Goal: Transaction & Acquisition: Obtain resource

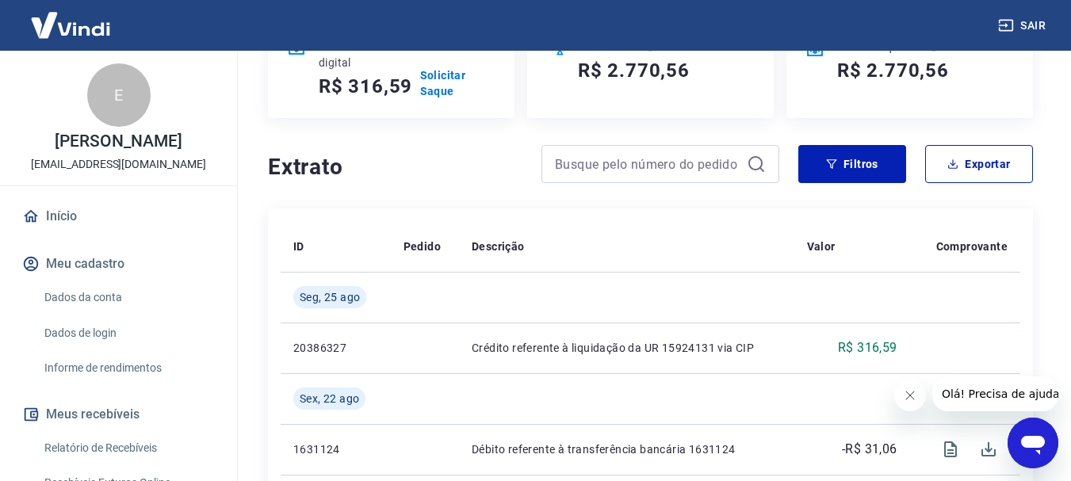
scroll to position [159, 0]
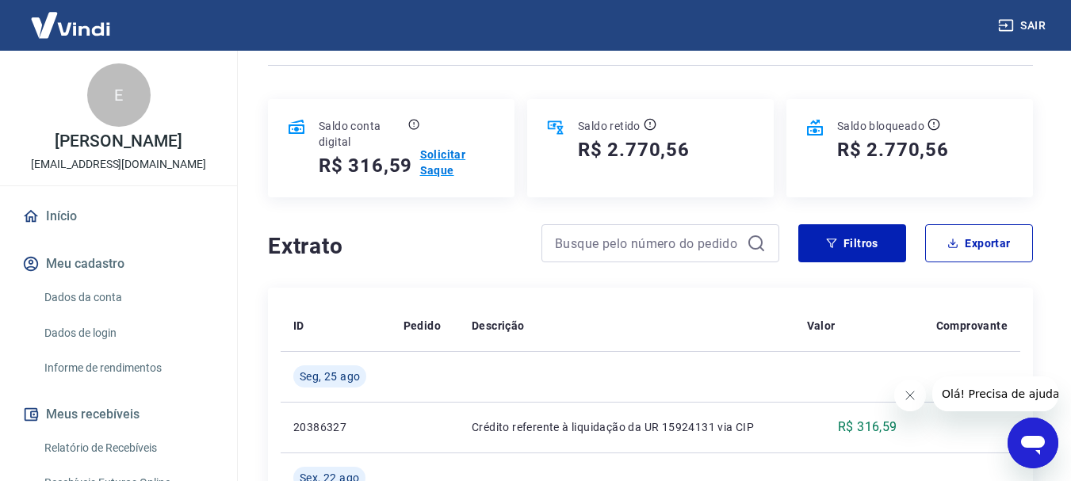
click at [438, 166] on p "Solicitar Saque" at bounding box center [457, 163] width 75 height 32
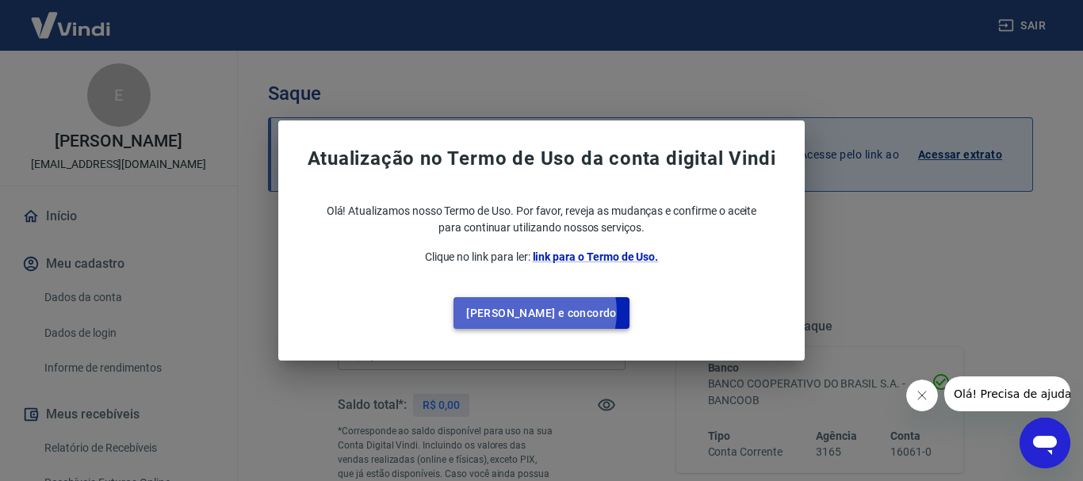
click at [568, 312] on button "Li e concordo" at bounding box center [541, 313] width 176 height 33
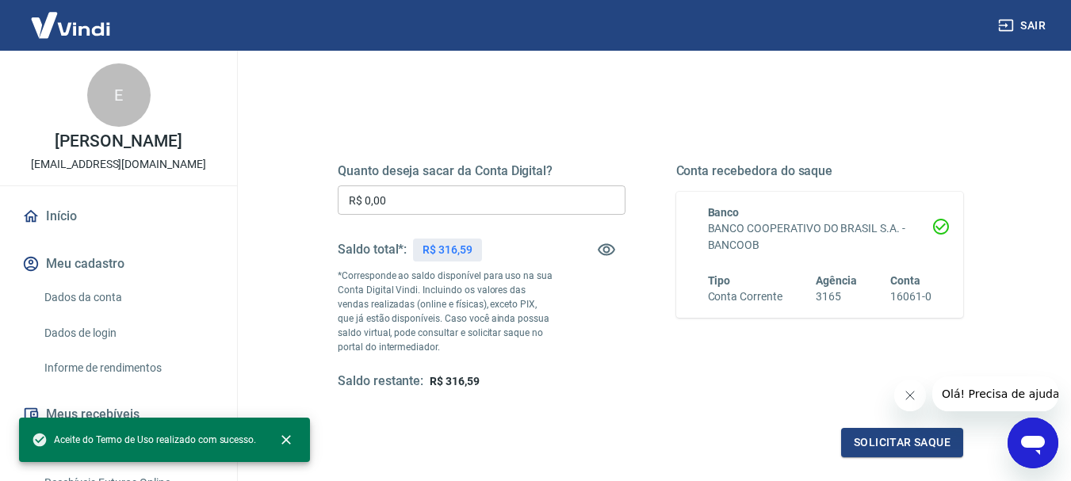
scroll to position [159, 0]
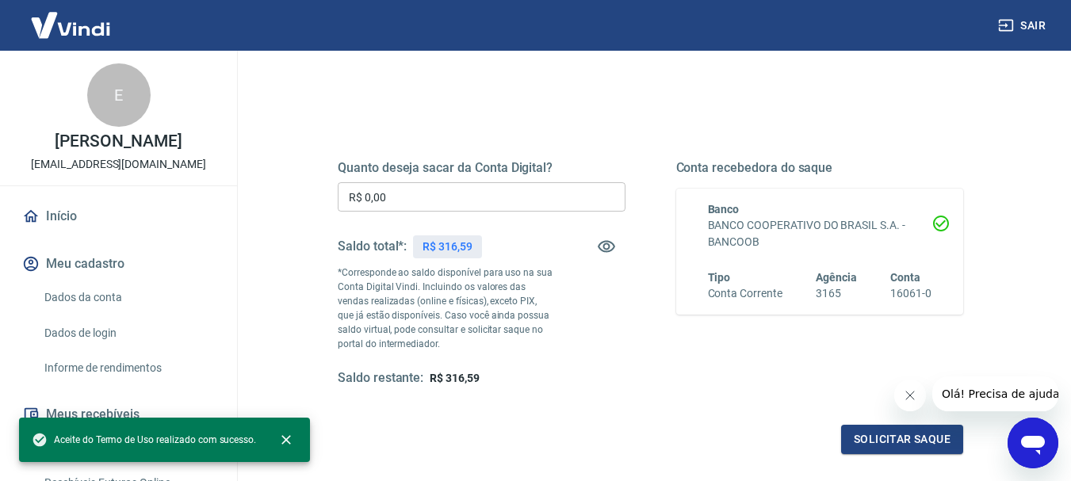
click at [409, 181] on div "Quanto deseja sacar da Conta Digital? R$ 0,00 ​ Saldo total*: R$ 316,59 *Corres…" at bounding box center [482, 273] width 288 height 227
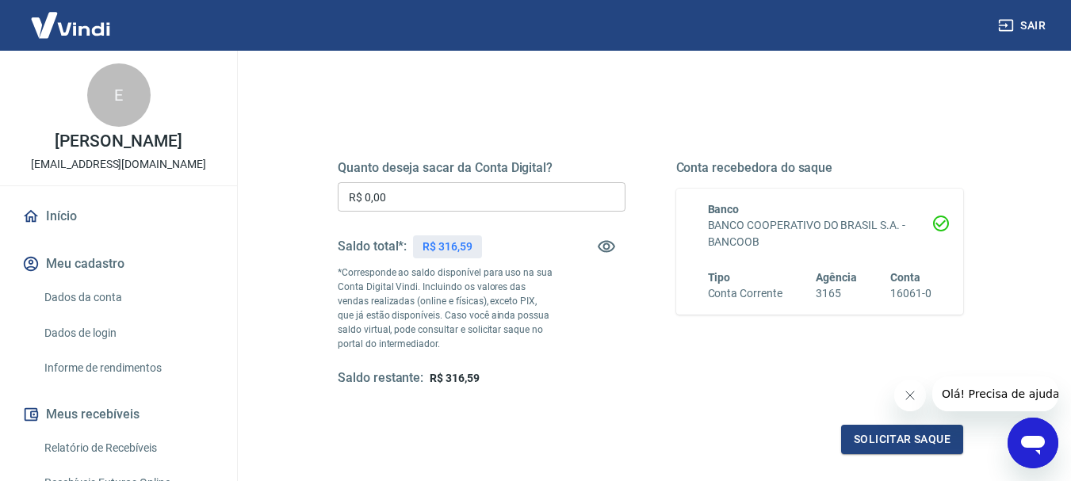
click at [415, 189] on input "R$ 0,00" at bounding box center [482, 196] width 288 height 29
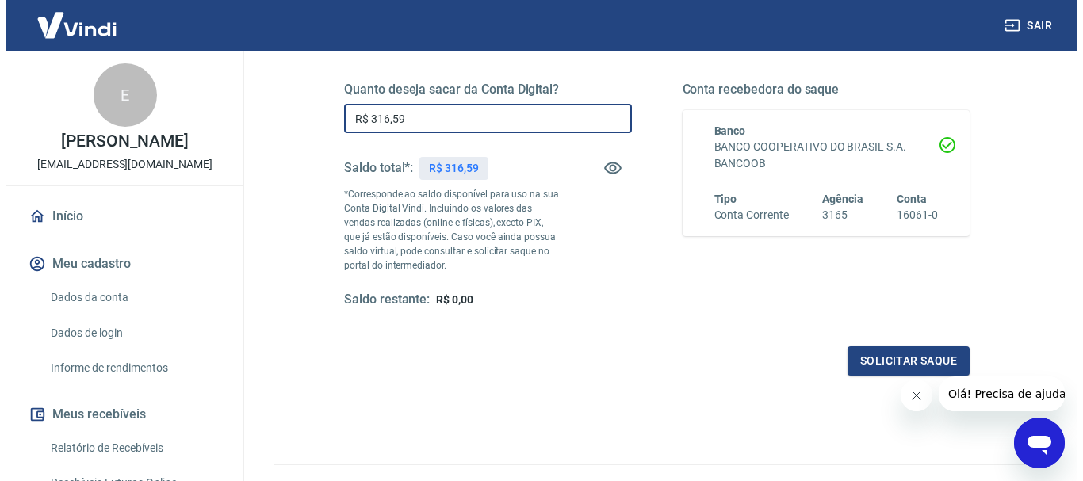
scroll to position [238, 0]
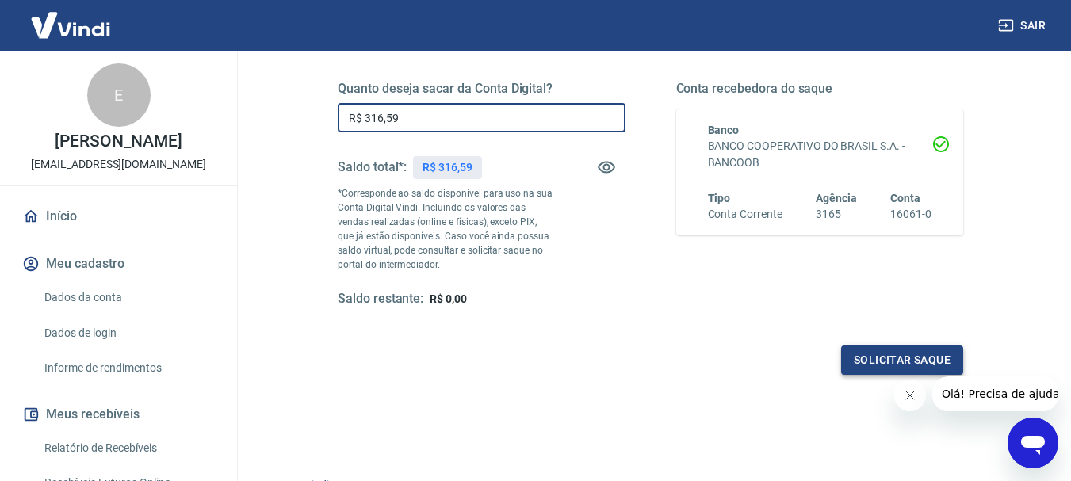
type input "R$ 316,59"
click at [860, 358] on button "Solicitar saque" at bounding box center [902, 360] width 122 height 29
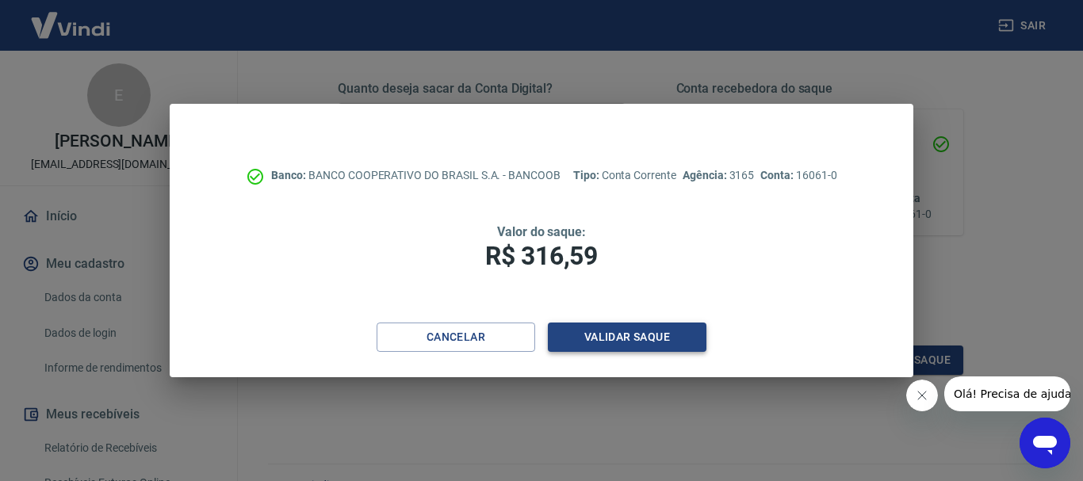
click at [639, 346] on button "Validar saque" at bounding box center [627, 337] width 159 height 29
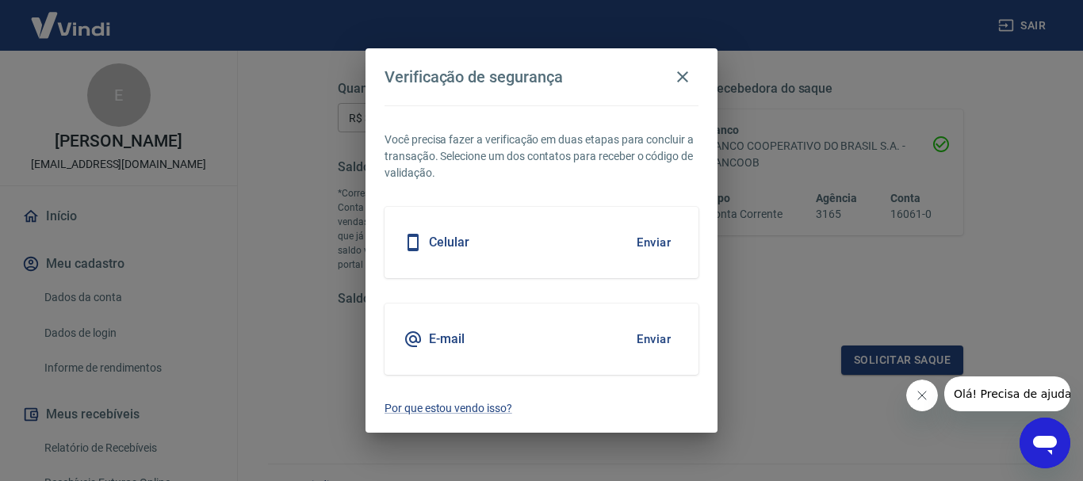
click at [499, 244] on div "Celular Enviar" at bounding box center [542, 242] width 314 height 71
click at [648, 244] on button "Enviar" at bounding box center [654, 242] width 52 height 33
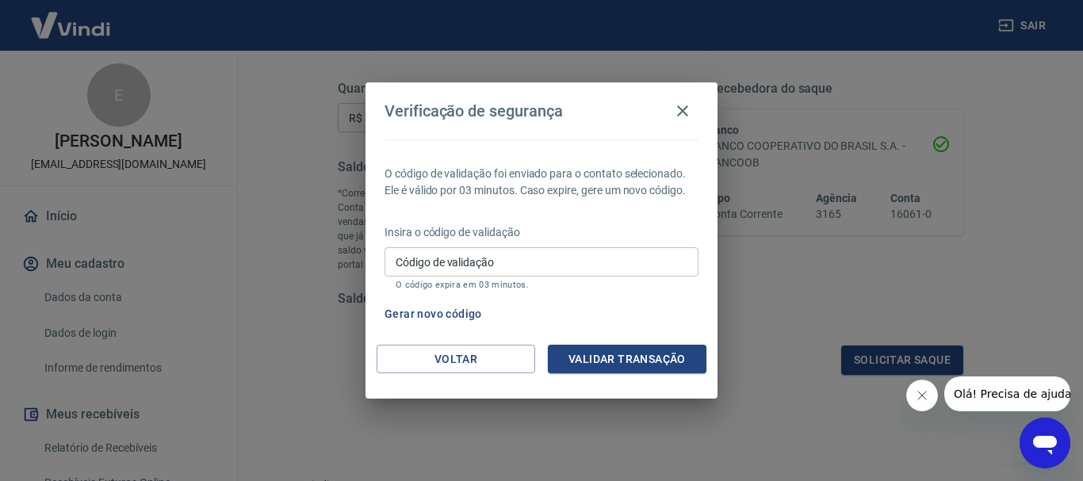
click at [473, 266] on input "Código de validação" at bounding box center [542, 261] width 314 height 29
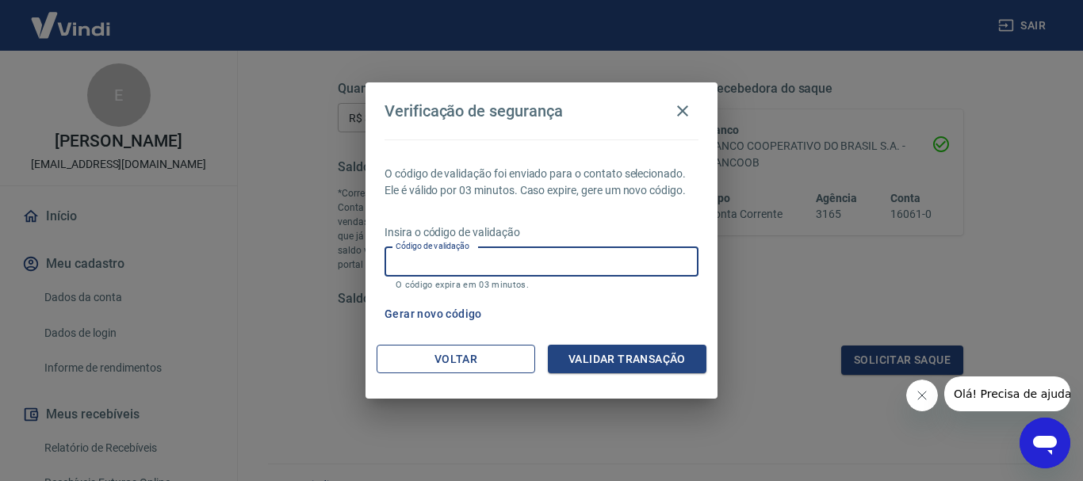
click at [448, 359] on button "Voltar" at bounding box center [456, 359] width 159 height 29
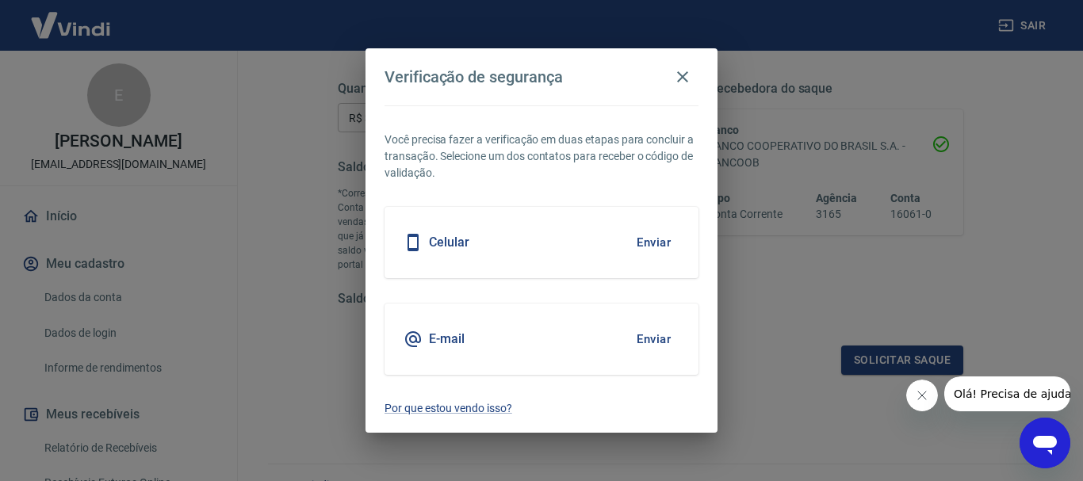
click at [664, 233] on button "Enviar" at bounding box center [654, 242] width 52 height 33
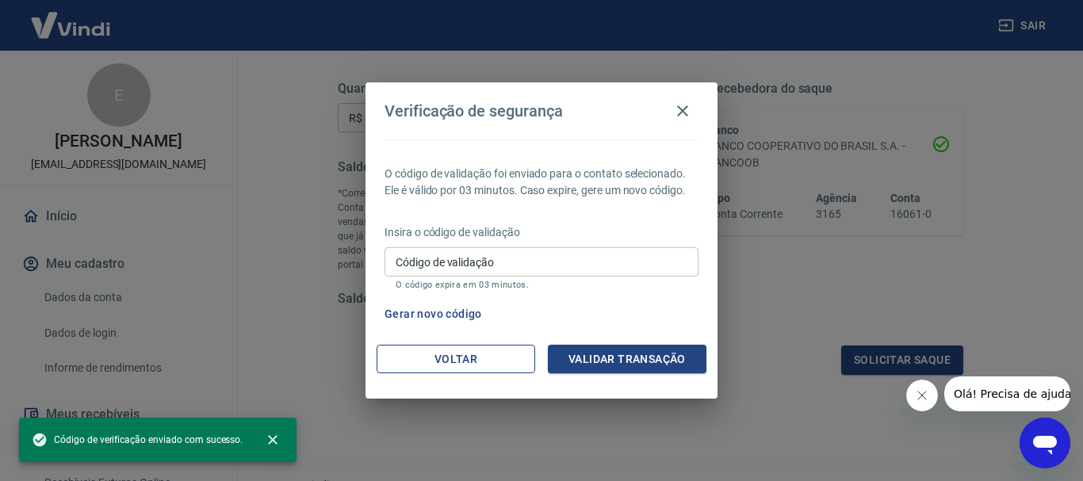
click at [449, 350] on button "Voltar" at bounding box center [456, 359] width 159 height 29
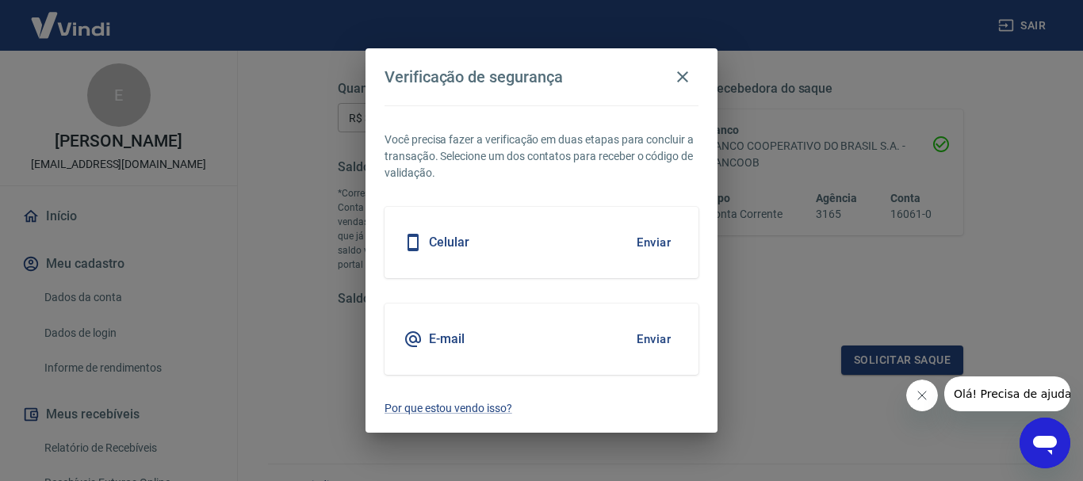
click at [659, 330] on button "Enviar" at bounding box center [654, 339] width 52 height 33
click at [652, 344] on button "Enviar" at bounding box center [654, 339] width 52 height 33
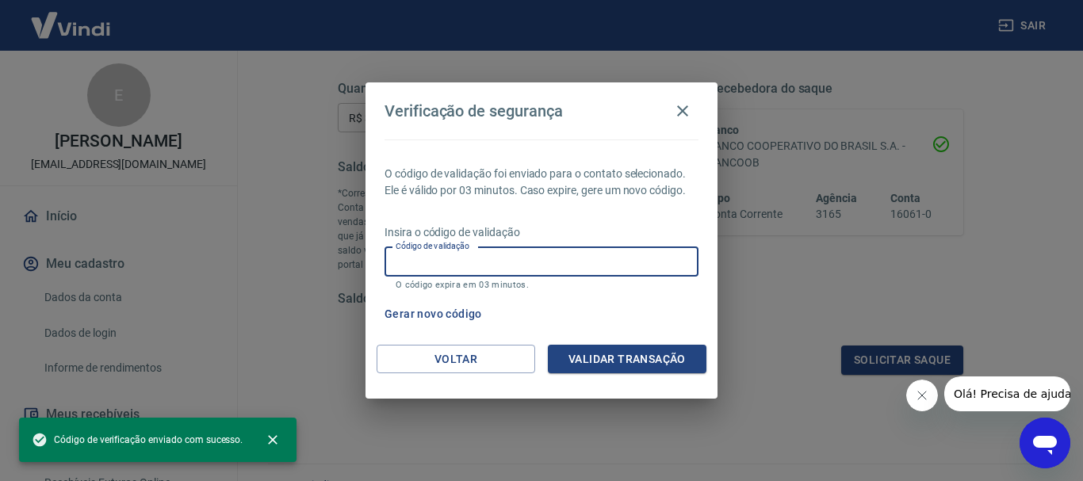
click at [528, 259] on input "Código de validação" at bounding box center [542, 261] width 314 height 29
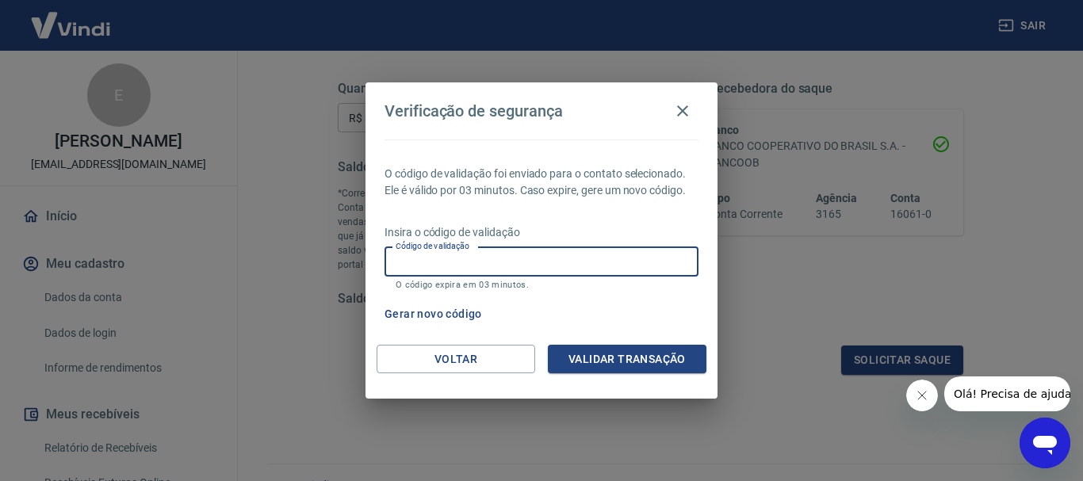
paste input "860645"
type input "860645"
click at [656, 368] on button "Validar transação" at bounding box center [627, 359] width 159 height 29
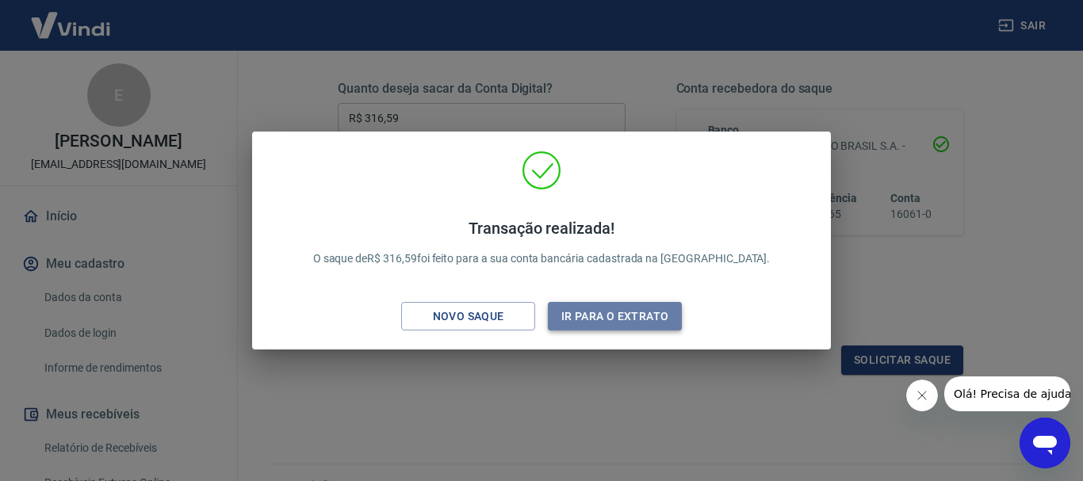
click at [629, 330] on button "Ir para o extrato" at bounding box center [615, 316] width 134 height 29
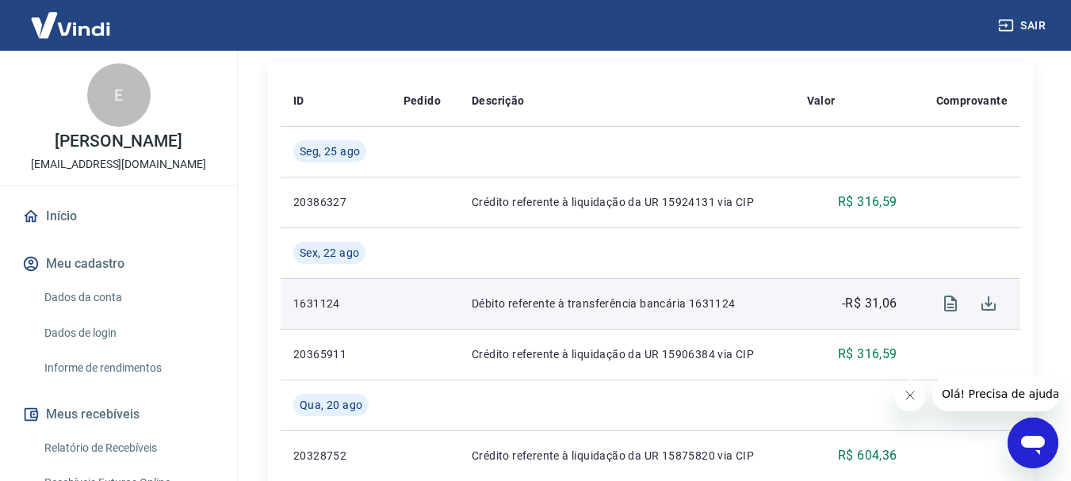
scroll to position [396, 0]
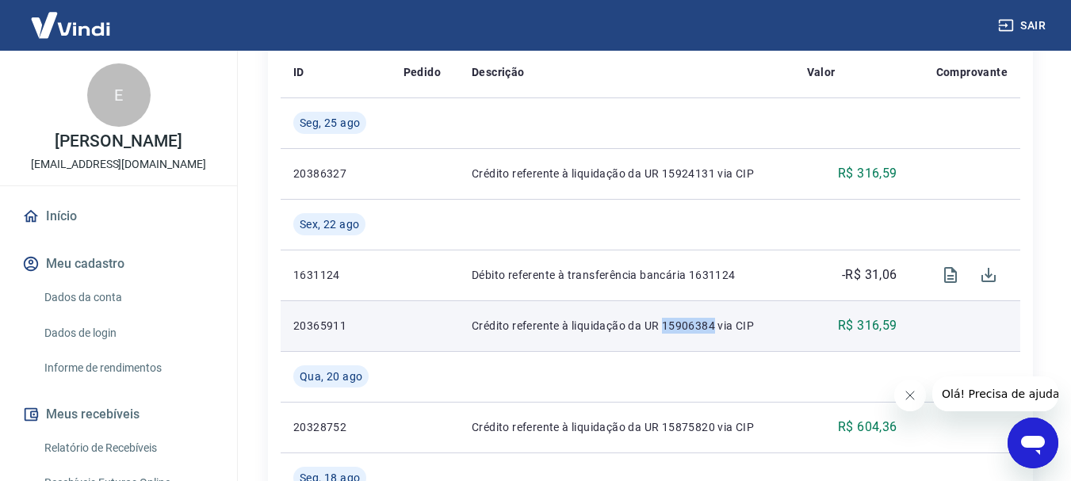
drag, startPoint x: 660, startPoint y: 324, endPoint x: 715, endPoint y: 323, distance: 54.7
click at [715, 323] on p "Crédito referente à liquidação da UR 15906384 via CIP" at bounding box center [627, 326] width 310 height 16
copy p "15906384"
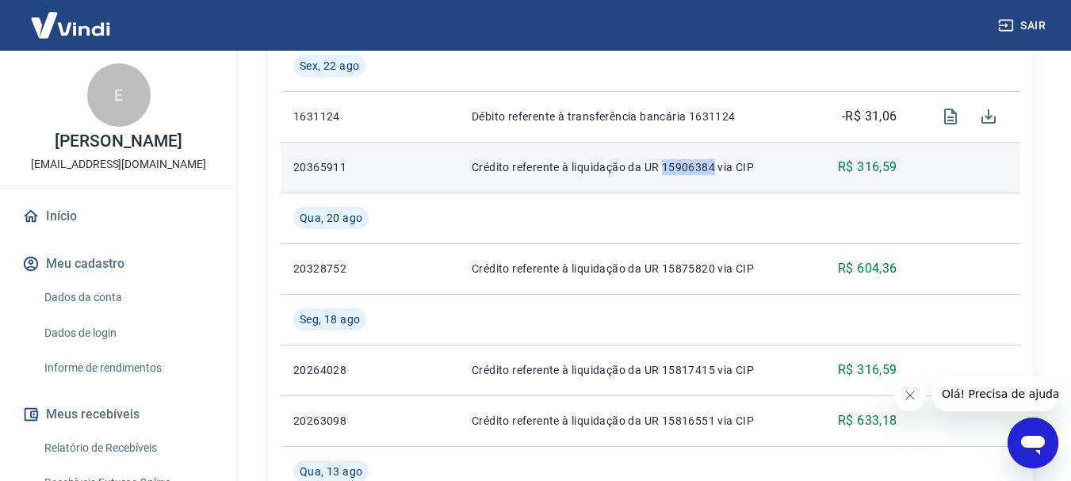
scroll to position [476, 0]
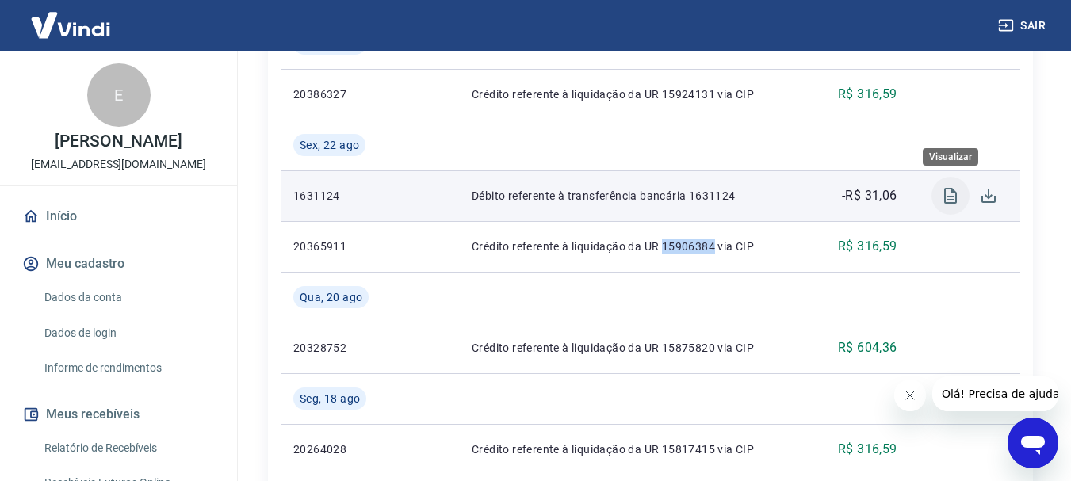
click at [950, 199] on icon "Visualizar" at bounding box center [950, 196] width 13 height 16
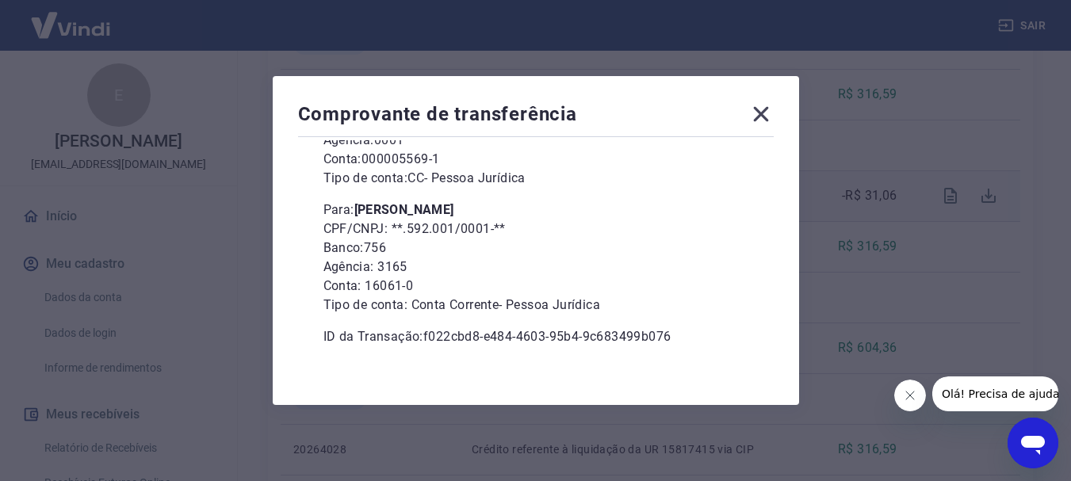
scroll to position [216, 0]
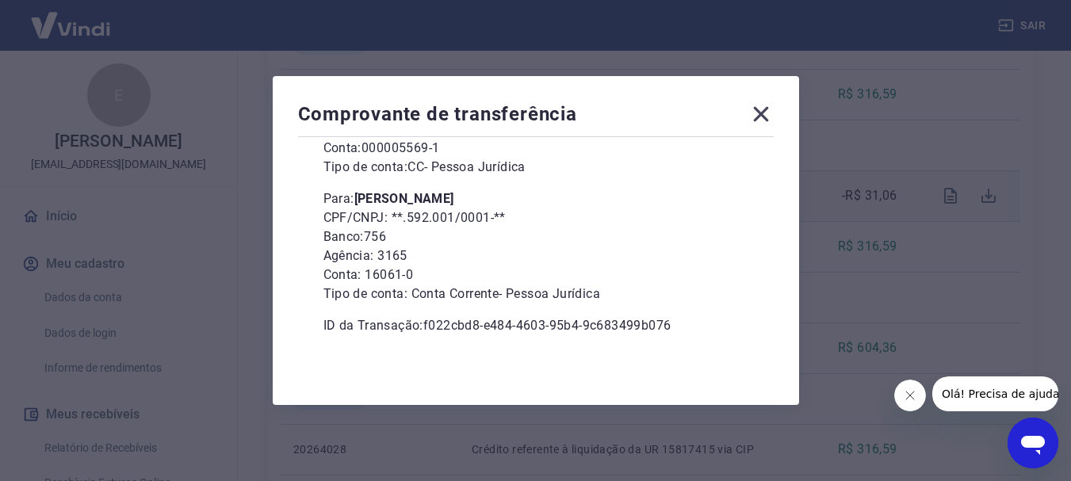
click at [768, 116] on icon at bounding box center [760, 114] width 15 height 15
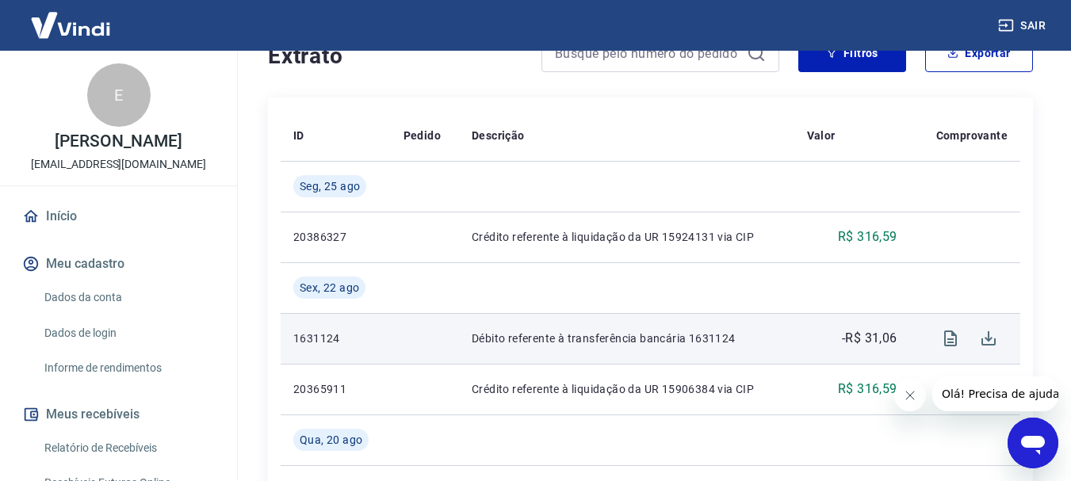
scroll to position [317, 0]
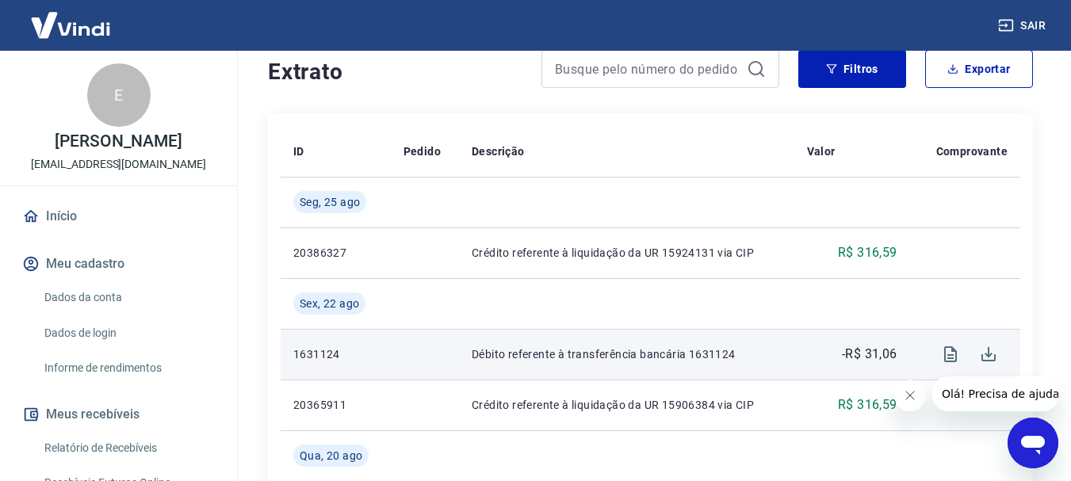
click at [442, 357] on td at bounding box center [425, 354] width 68 height 51
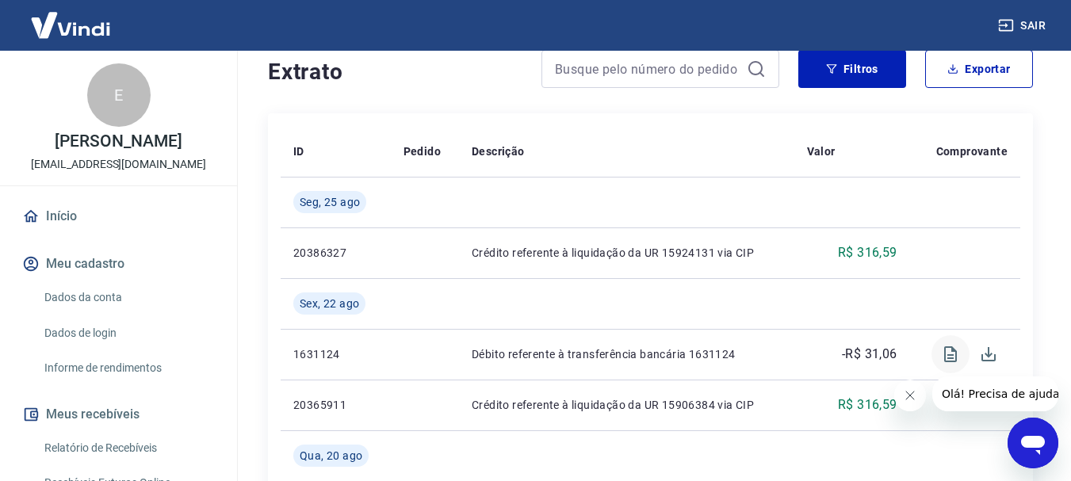
click at [944, 362] on icon "Visualizar" at bounding box center [950, 354] width 19 height 19
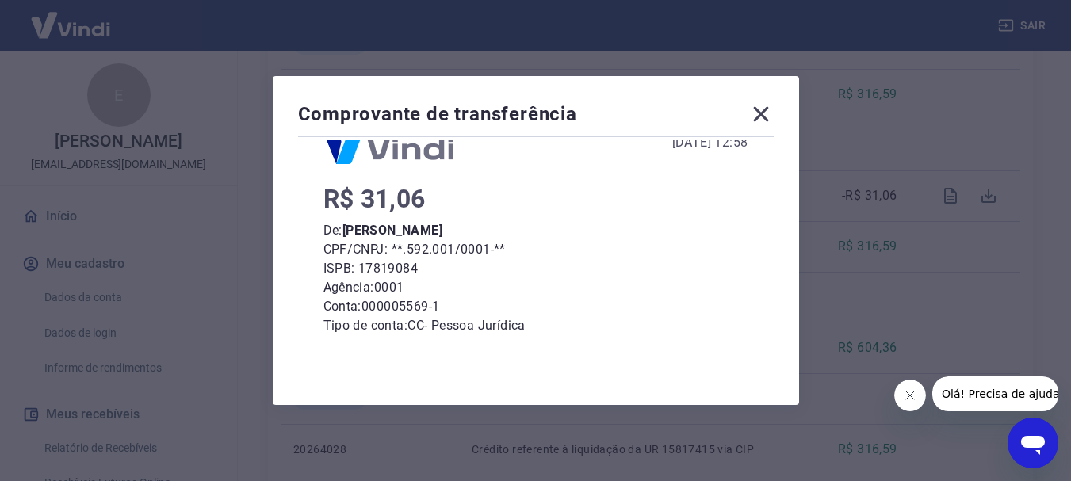
scroll to position [0, 0]
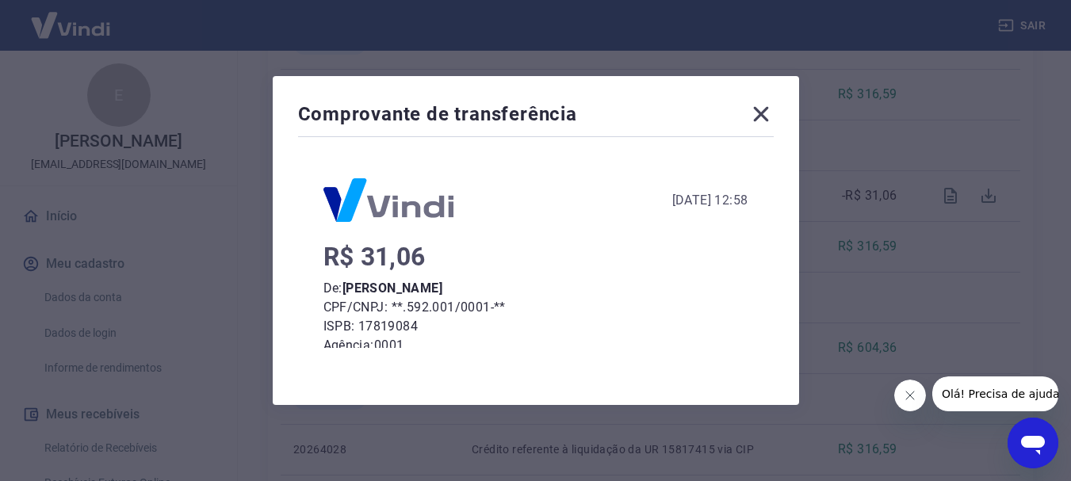
click at [764, 112] on icon at bounding box center [760, 114] width 15 height 15
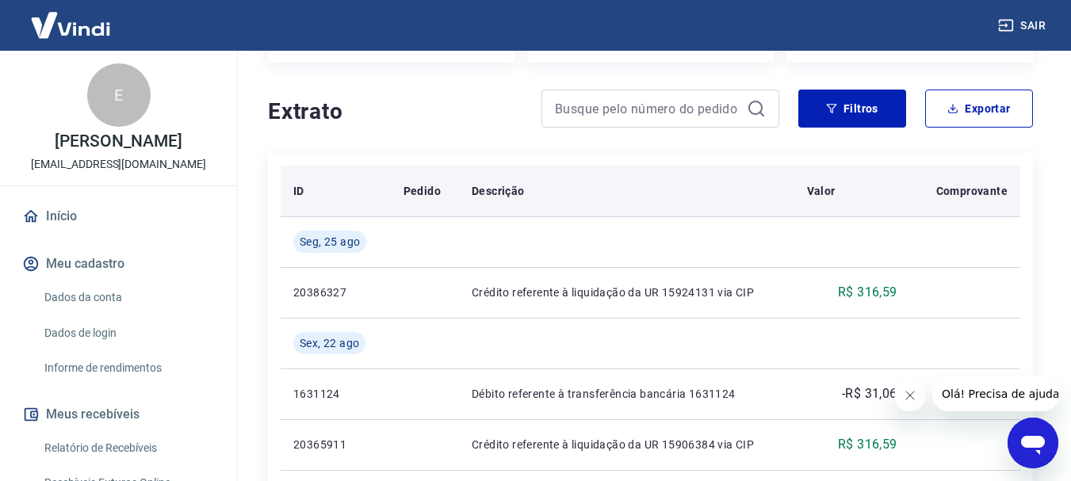
scroll to position [238, 0]
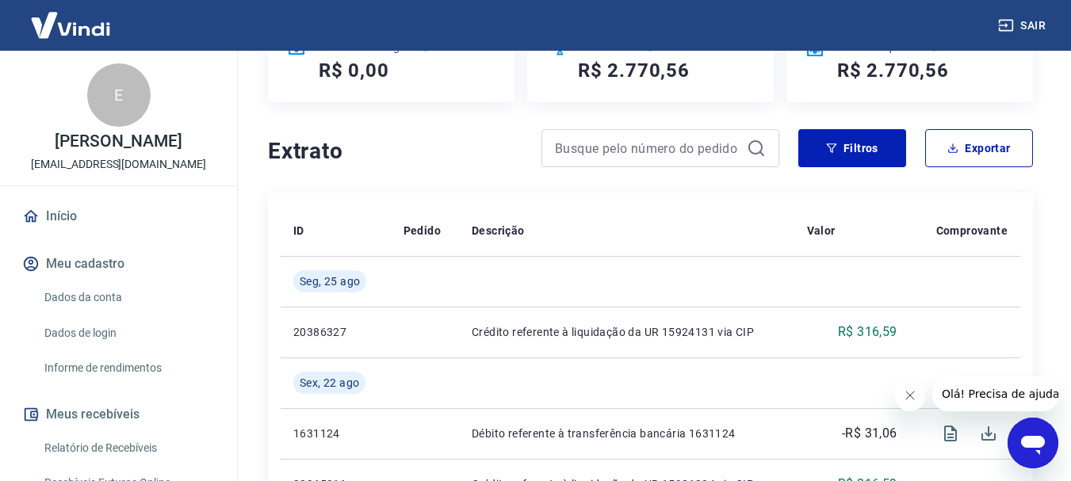
click at [59, 16] on img at bounding box center [70, 25] width 103 height 48
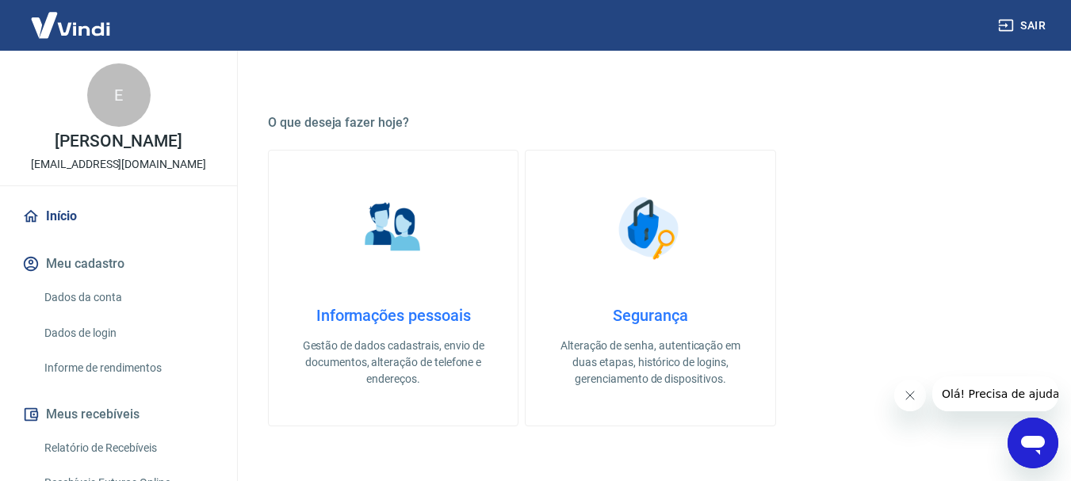
click at [1035, 20] on button "Sair" at bounding box center [1023, 25] width 57 height 29
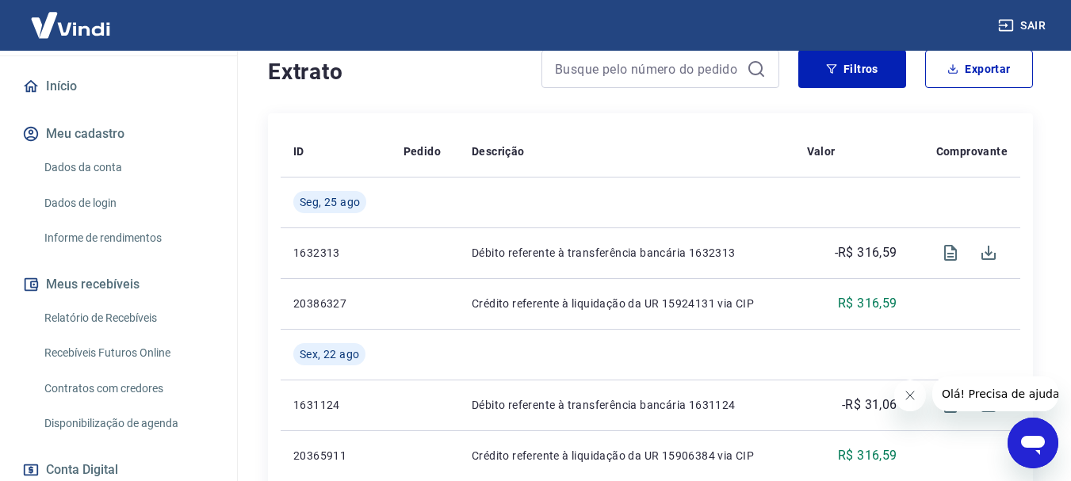
scroll to position [159, 0]
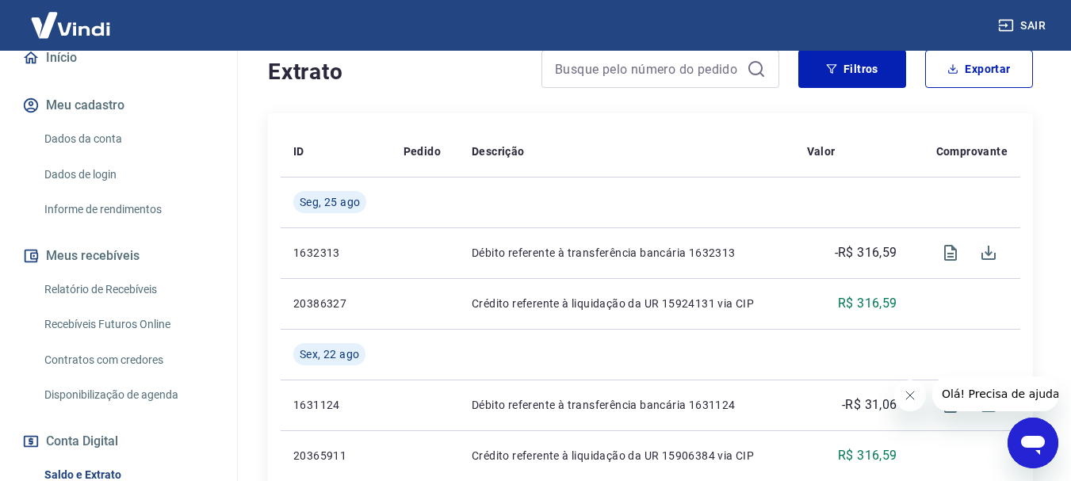
click at [117, 326] on link "Recebíveis Futuros Online" at bounding box center [128, 324] width 180 height 33
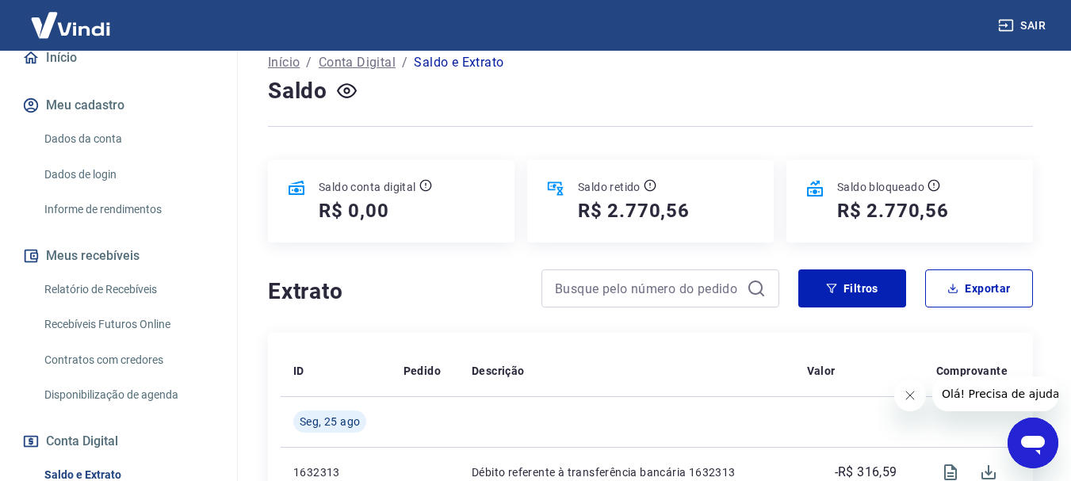
scroll to position [79, 0]
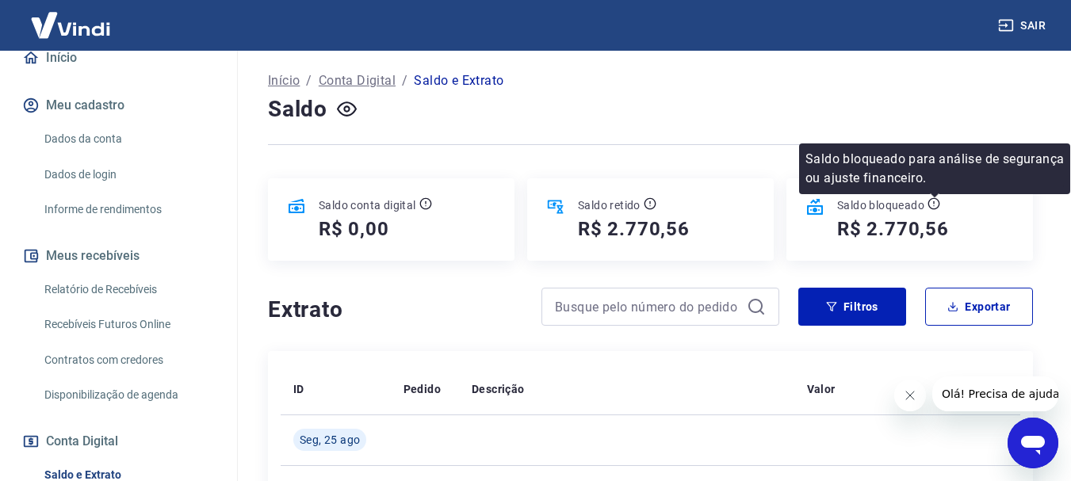
click at [928, 205] on icon at bounding box center [934, 203] width 13 height 13
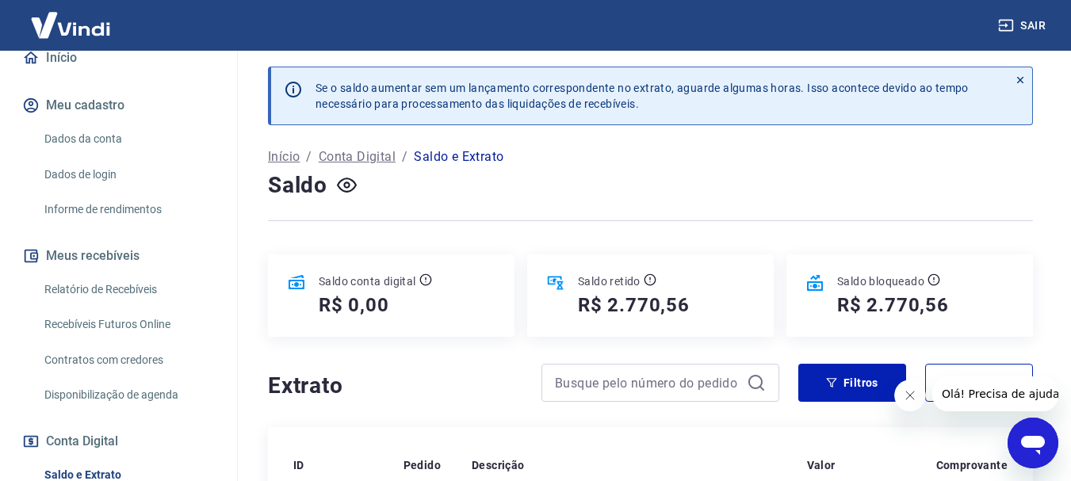
scroll to position [0, 0]
